Goal: Transaction & Acquisition: Purchase product/service

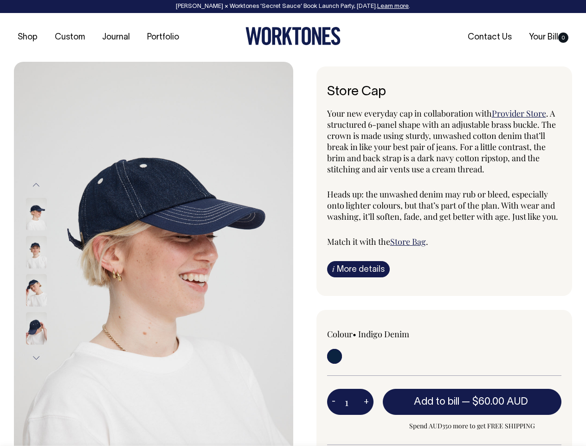
click at [154, 254] on img at bounding box center [154, 271] width 280 height 419
click at [49, 271] on div at bounding box center [49, 290] width 46 height 38
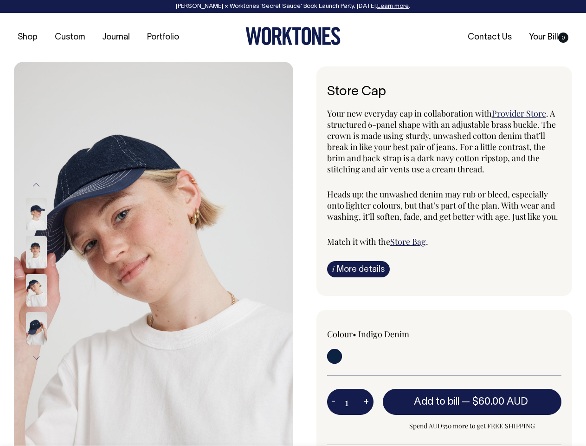
click at [36, 185] on button "Previous" at bounding box center [36, 185] width 14 height 21
click at [49, 309] on div at bounding box center [49, 328] width 46 height 38
click at [36, 358] on button "Next" at bounding box center [36, 357] width 14 height 21
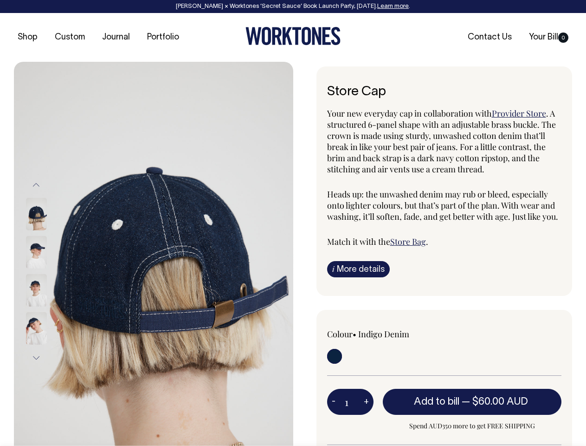
click at [334, 401] on button "-" at bounding box center [333, 401] width 13 height 19
click at [366, 401] on button "+" at bounding box center [366, 401] width 14 height 19
type input "2"
click at [473, 401] on span "— $60.00 AUD" at bounding box center [496, 401] width 69 height 9
